Goal: Transaction & Acquisition: Obtain resource

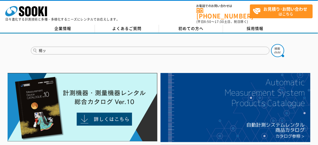
type input "楊"
type input "養生温度計"
click at [271, 44] on button at bounding box center [277, 50] width 13 height 13
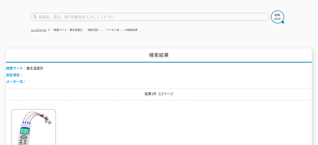
scroll to position [84, 0]
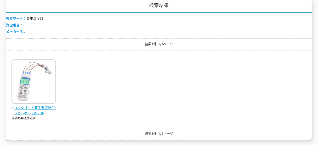
click at [45, 91] on img at bounding box center [34, 83] width 44 height 46
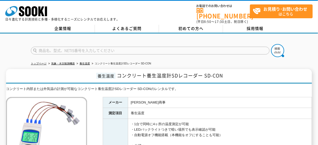
scroll to position [63, 0]
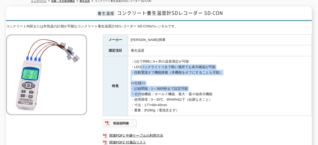
drag, startPoint x: 138, startPoint y: 62, endPoint x: 137, endPoint y: 93, distance: 30.3
click at [137, 93] on td "・1台で同時に4ヶ所の温度測定が可能 ・LEDバックライトつきで暗い場所でも表示確認が可能 ・自動電源オフ機能搭載（本機能をオフにすることも可能） <<仕様>…" at bounding box center [220, 86] width 184 height 60
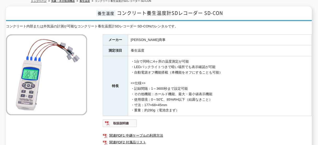
click at [209, 97] on td "・1台で同時に4ヶ所の温度測定が可能 ・LEDバックライトつきで暗い場所でも表示確認が可能 ・自動電源オフ機能搭載（本機能をオフにすることも可能） <<仕様>…" at bounding box center [220, 86] width 184 height 60
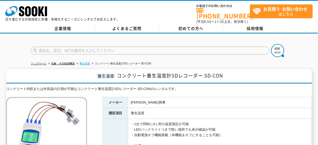
click at [83, 62] on link "養生温度" at bounding box center [84, 63] width 10 height 3
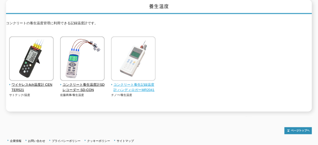
scroll to position [44, 0]
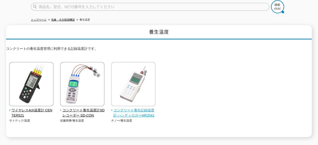
click at [139, 108] on span "コンクリート養生記録温度計 ハンディロガーMR2041" at bounding box center [133, 113] width 45 height 11
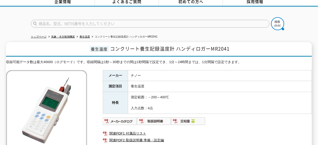
scroll to position [63, 0]
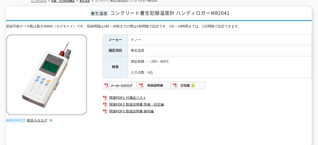
click at [177, 10] on span "コンクリート養生記録温度計 ハンディロガーMR2041" at bounding box center [169, 12] width 119 height 7
drag, startPoint x: 212, startPoint y: 11, endPoint x: 233, endPoint y: 10, distance: 21.7
click at [233, 10] on h1 "養生温度 コンクリート養生記録温度計 ハンディロガーMR2041" at bounding box center [159, 14] width 306 height 15
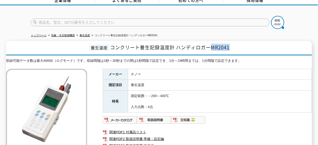
scroll to position [0, 0]
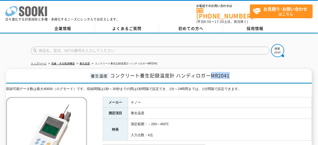
click at [27, 10] on icon at bounding box center [28, 11] width 6 height 10
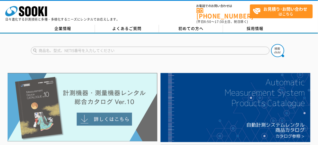
click at [94, 98] on img at bounding box center [83, 107] width 150 height 69
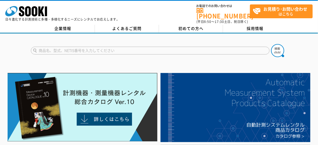
click at [147, 50] on input "text" at bounding box center [150, 51] width 239 height 8
click at [145, 47] on input "text" at bounding box center [150, 51] width 239 height 8
type input "商品名、型式、NETIS番号を入力してください"
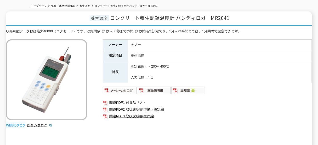
scroll to position [84, 0]
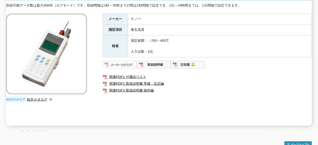
click at [122, 61] on img at bounding box center [120, 65] width 34 height 8
